Goal: Task Accomplishment & Management: Complete application form

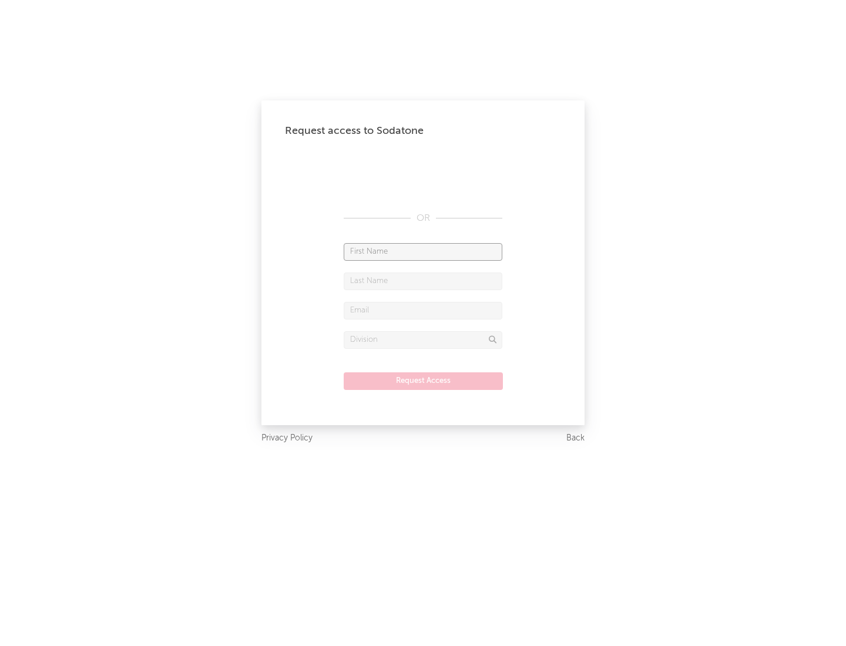
click at [423, 251] on input "text" at bounding box center [423, 252] width 159 height 18
type input "[PERSON_NAME]"
click at [423, 281] on input "text" at bounding box center [423, 281] width 159 height 18
type input "[PERSON_NAME]"
click at [423, 310] on input "text" at bounding box center [423, 311] width 159 height 18
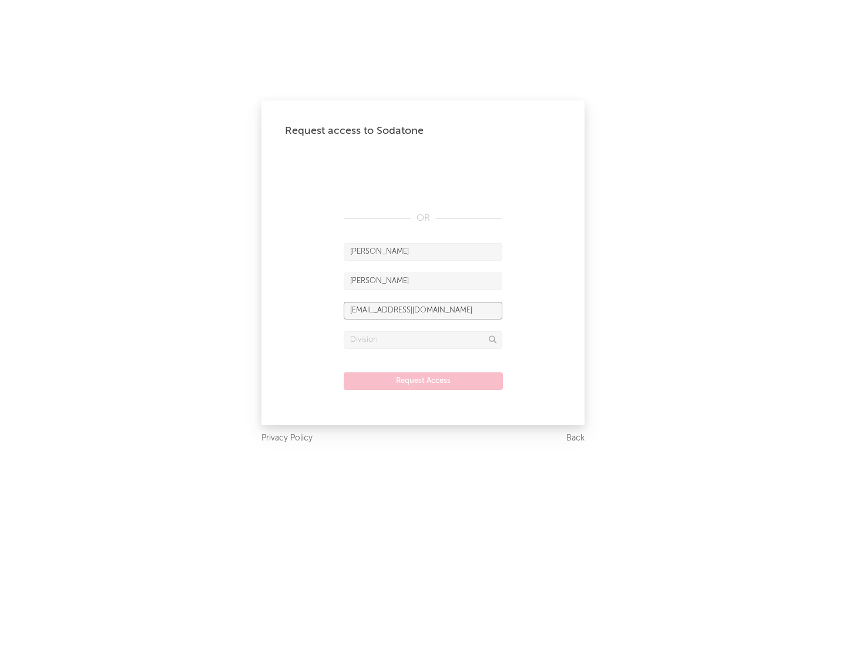
type input "[EMAIL_ADDRESS][DOMAIN_NAME]"
click at [423, 339] on input "text" at bounding box center [423, 340] width 159 height 18
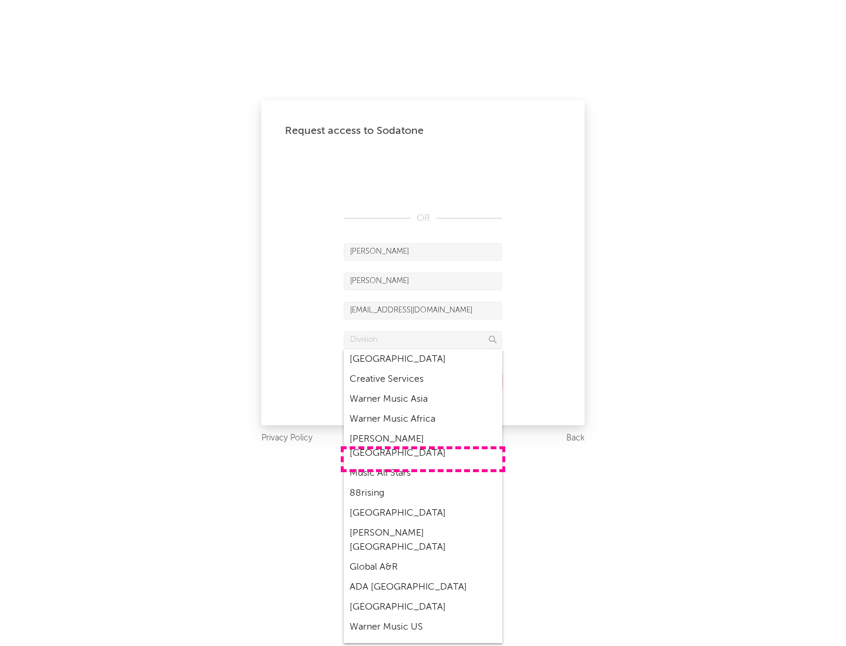
click at [423, 463] on div "Music All Stars" at bounding box center [423, 473] width 159 height 20
type input "Music All Stars"
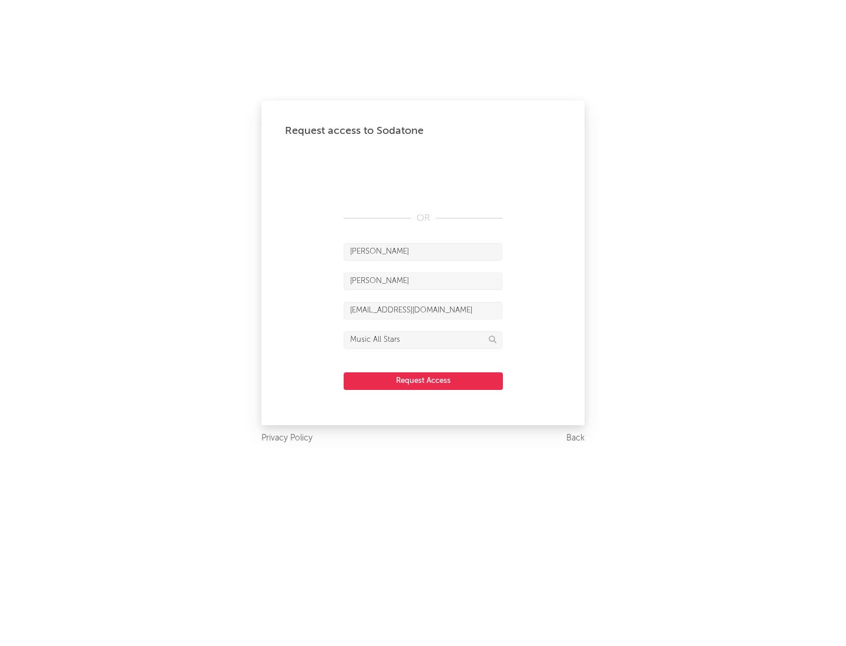
click at [423, 380] on button "Request Access" at bounding box center [423, 381] width 159 height 18
